Goal: Find contact information: Obtain details needed to contact an individual or organization

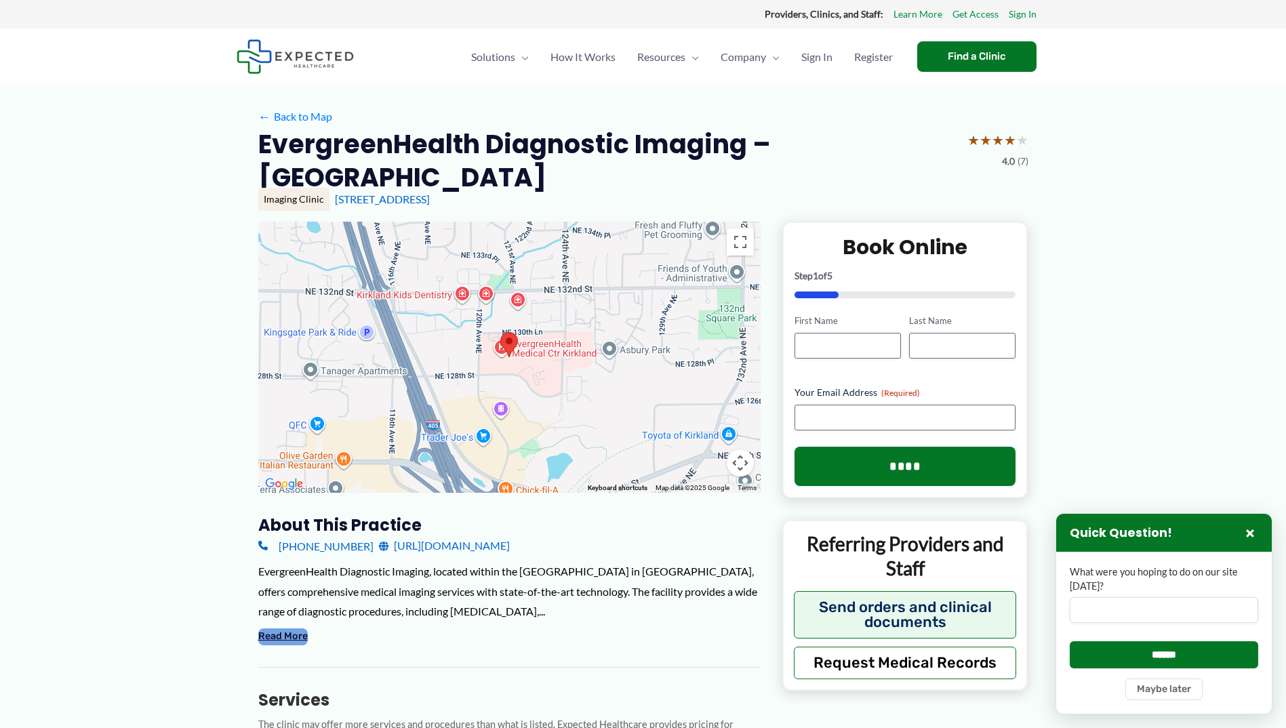
click at [296, 635] on button "Read More" at bounding box center [282, 636] width 49 height 16
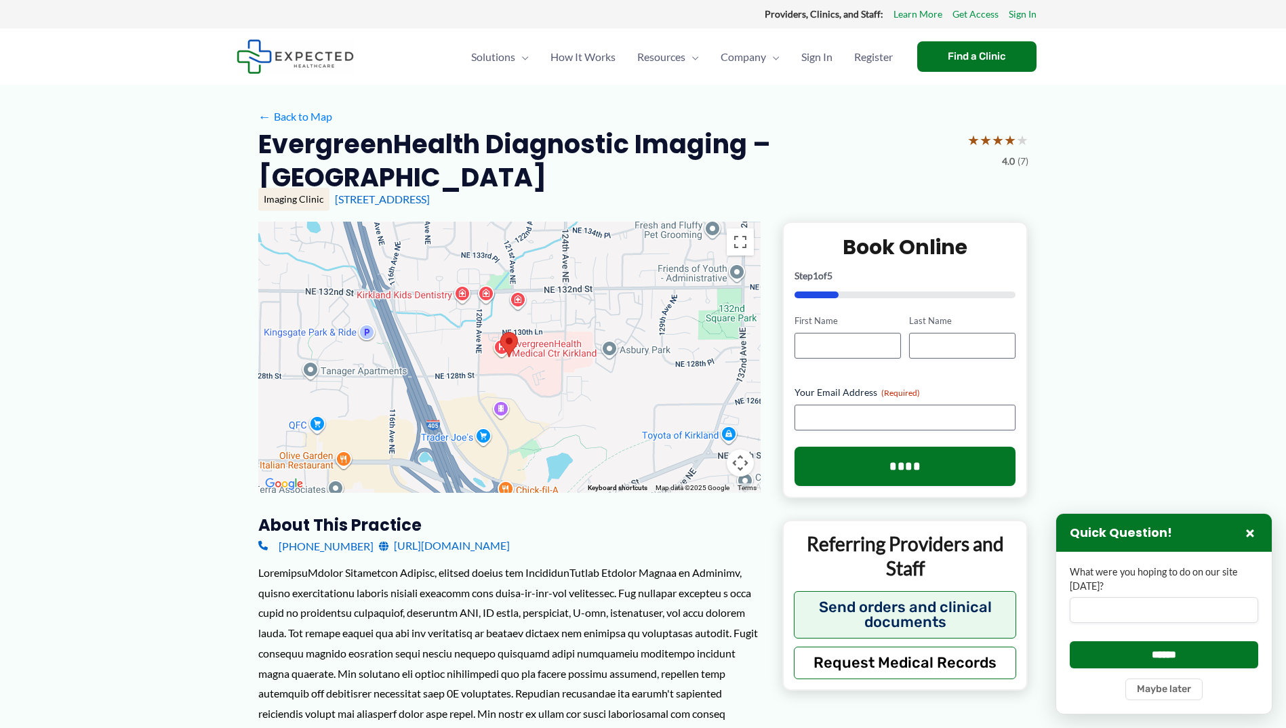
scroll to position [203, 0]
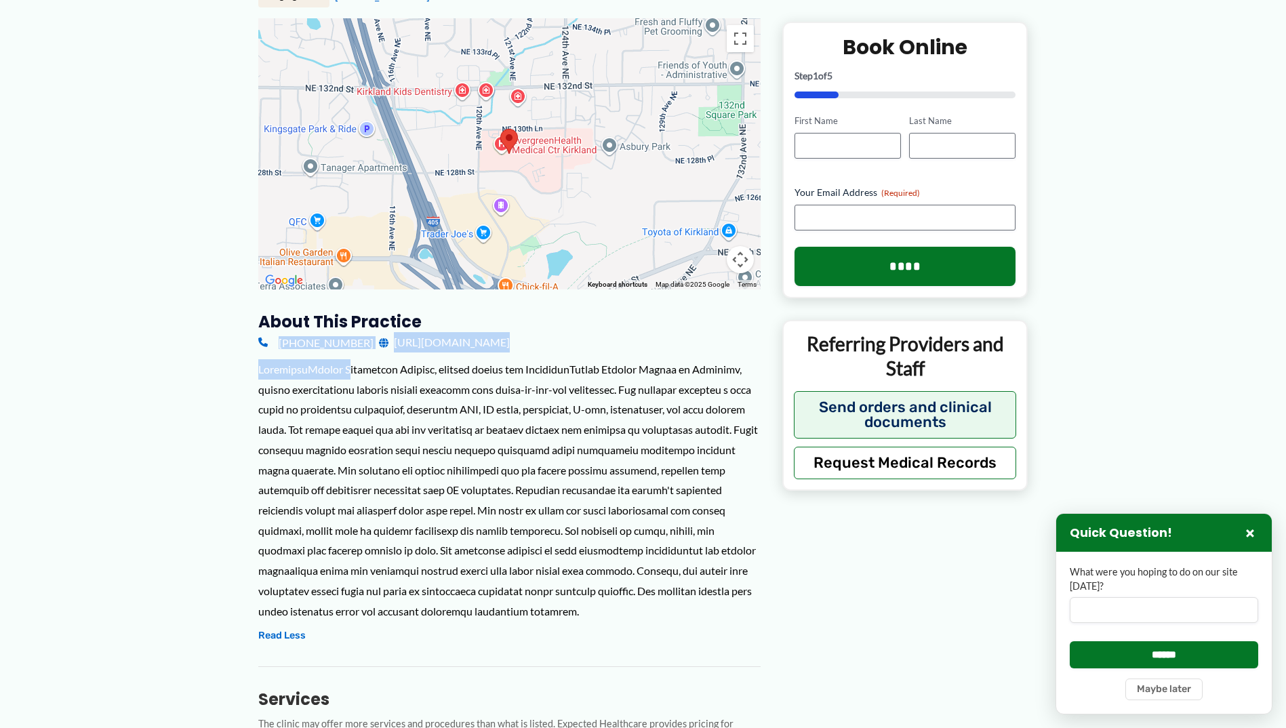
drag, startPoint x: 350, startPoint y: 359, endPoint x: 278, endPoint y: 340, distance: 74.8
click at [278, 340] on div "About this practice [PHONE_NUMBER] [URL][DOMAIN_NAME] EvergreenHealth Diagnosti…" at bounding box center [509, 740] width 502 height 858
drag, startPoint x: 278, startPoint y: 340, endPoint x: 355, endPoint y: 360, distance: 79.1
click at [355, 360] on div at bounding box center [509, 490] width 502 height 262
drag, startPoint x: 346, startPoint y: 353, endPoint x: 317, endPoint y: 343, distance: 30.7
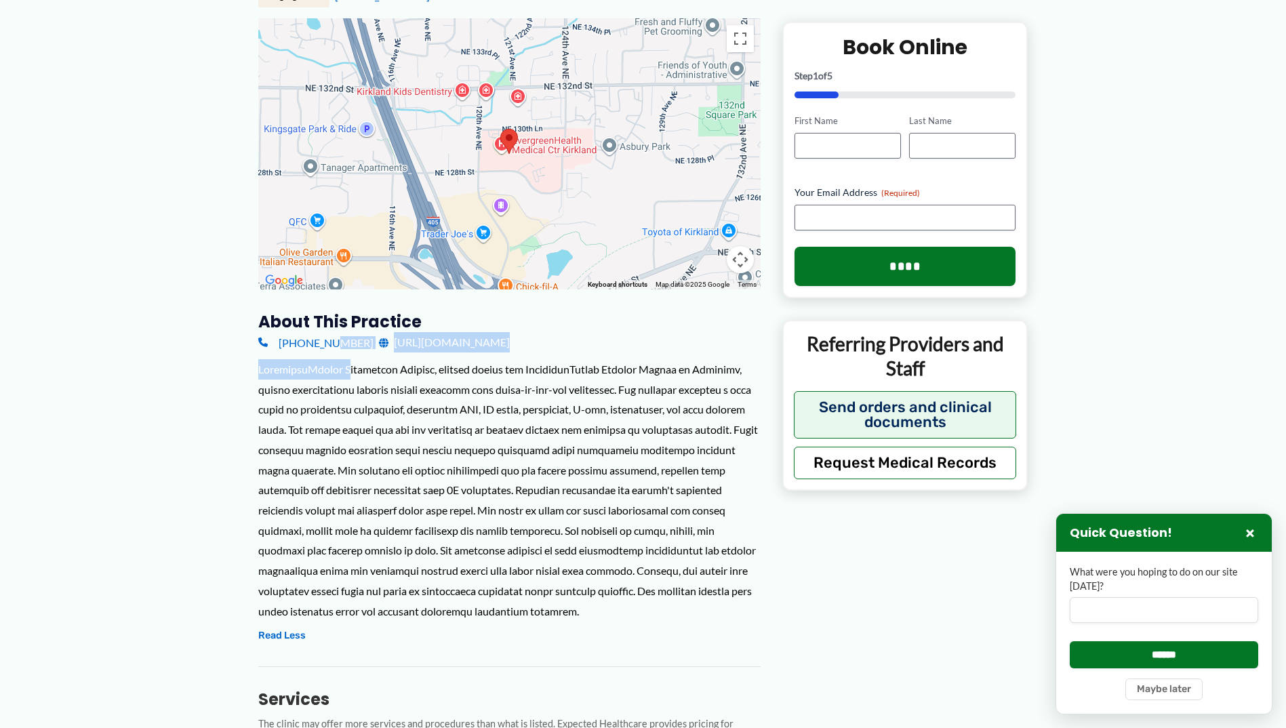
click at [317, 343] on div "About this practice [PHONE_NUMBER] [URL][DOMAIN_NAME] EvergreenHealth Diagnosti…" at bounding box center [509, 740] width 502 height 858
drag, startPoint x: 317, startPoint y: 343, endPoint x: 352, endPoint y: 355, distance: 36.7
click at [352, 355] on div "About this practice [PHONE_NUMBER] [URL][DOMAIN_NAME] EvergreenHealth Diagnosti…" at bounding box center [509, 740] width 502 height 858
drag, startPoint x: 351, startPoint y: 354, endPoint x: 309, endPoint y: 344, distance: 43.1
click at [309, 344] on div "About this practice [PHONE_NUMBER] [URL][DOMAIN_NAME] EvergreenHealth Diagnosti…" at bounding box center [509, 740] width 502 height 858
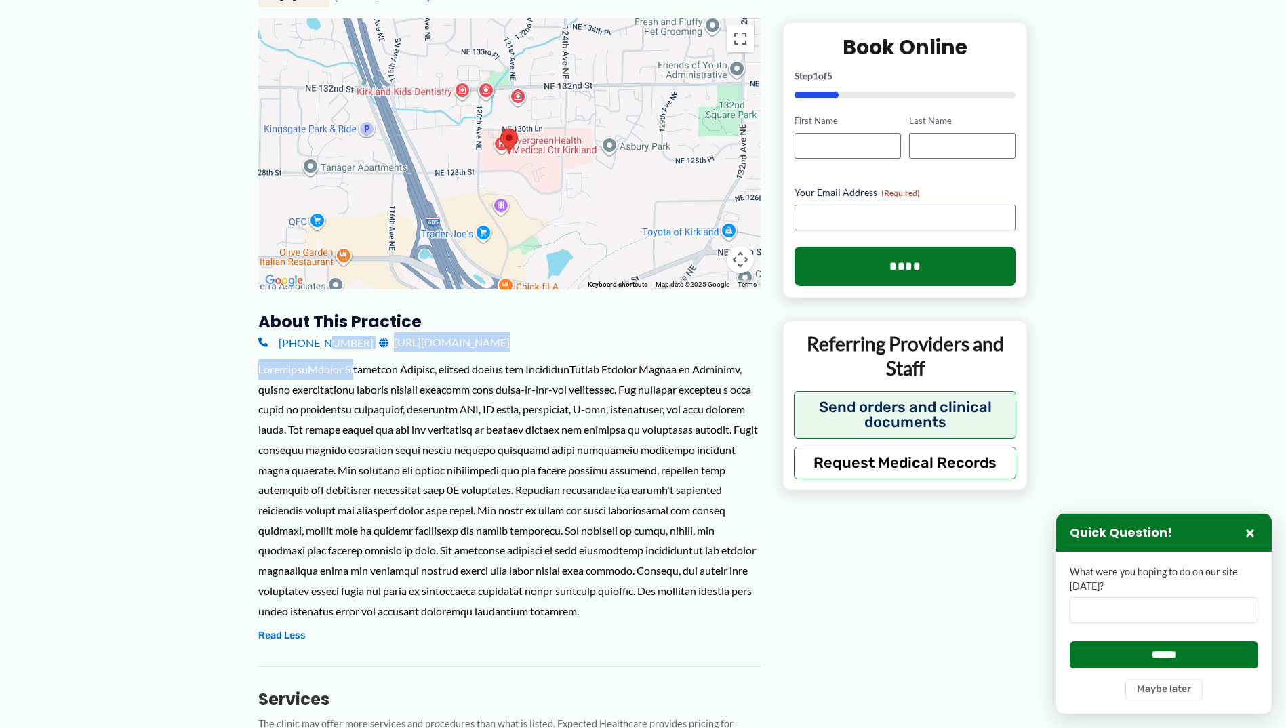
drag, startPoint x: 309, startPoint y: 344, endPoint x: 273, endPoint y: 354, distance: 37.2
click at [273, 354] on div "About this practice [PHONE_NUMBER] [URL][DOMAIN_NAME] EvergreenHealth Diagnosti…" at bounding box center [509, 740] width 502 height 858
drag, startPoint x: 273, startPoint y: 354, endPoint x: 276, endPoint y: 337, distance: 17.2
click at [276, 337] on div "About this practice [PHONE_NUMBER] [URL][DOMAIN_NAME] EvergreenHealth Diagnosti…" at bounding box center [509, 740] width 502 height 858
drag, startPoint x: 276, startPoint y: 337, endPoint x: 343, endPoint y: 407, distance: 96.9
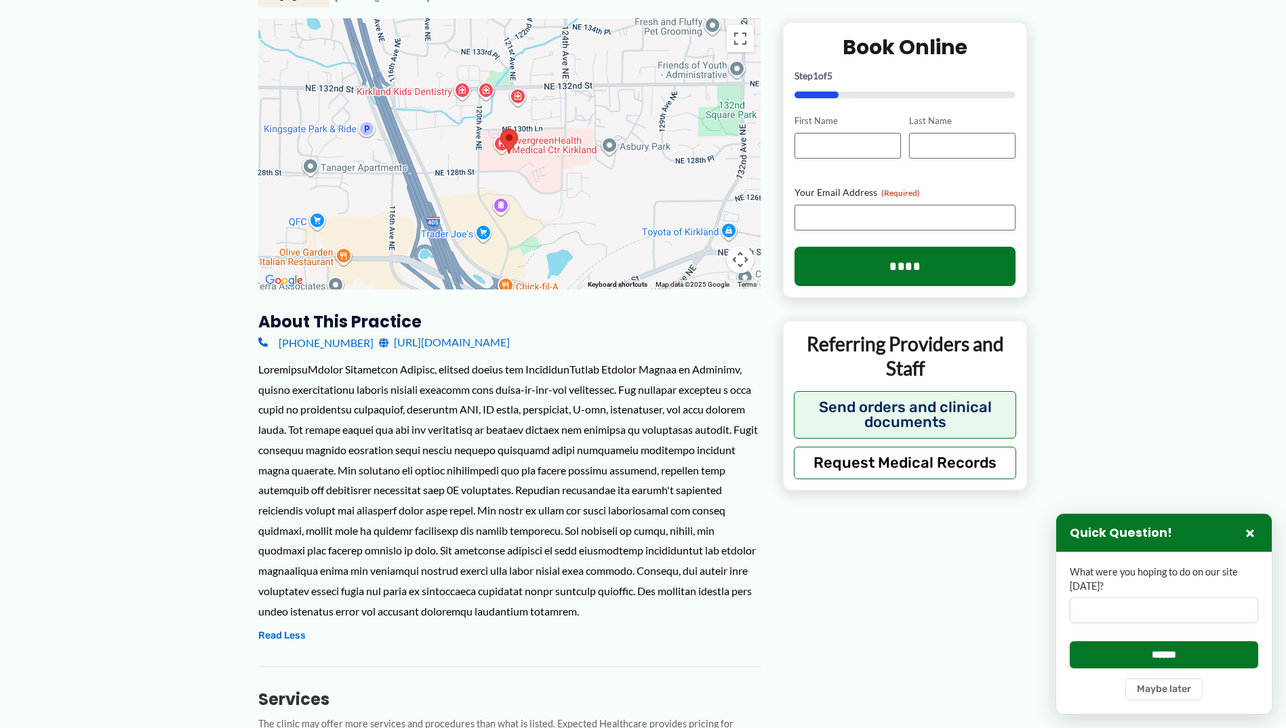
click at [343, 407] on div at bounding box center [509, 490] width 502 height 262
drag, startPoint x: 356, startPoint y: 358, endPoint x: 279, endPoint y: 343, distance: 78.0
click at [279, 343] on div "About this practice [PHONE_NUMBER] [URL][DOMAIN_NAME] EvergreenHealth Diagnosti…" at bounding box center [509, 740] width 502 height 858
